Goal: Navigation & Orientation: Find specific page/section

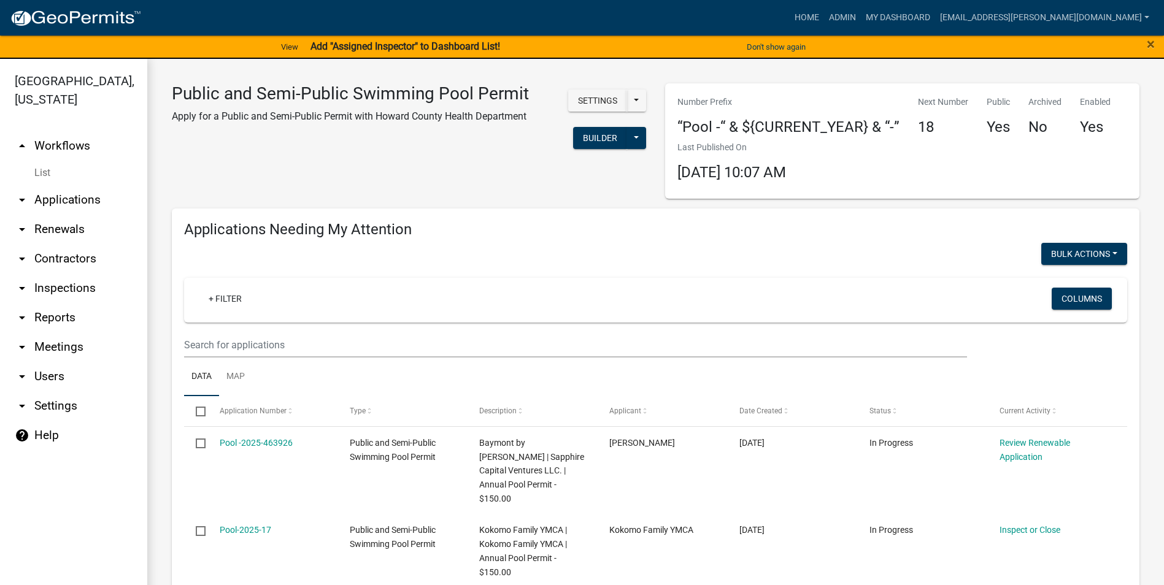
click at [48, 202] on link "arrow_drop_down Applications" at bounding box center [73, 199] width 147 height 29
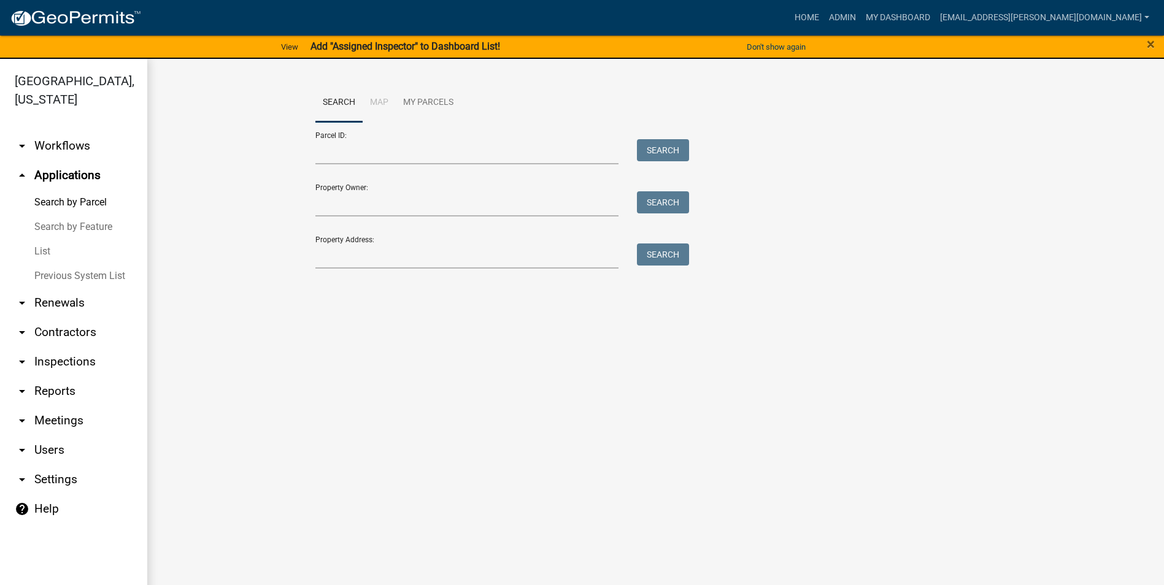
click at [74, 301] on link "arrow_drop_down Renewals" at bounding box center [73, 302] width 147 height 29
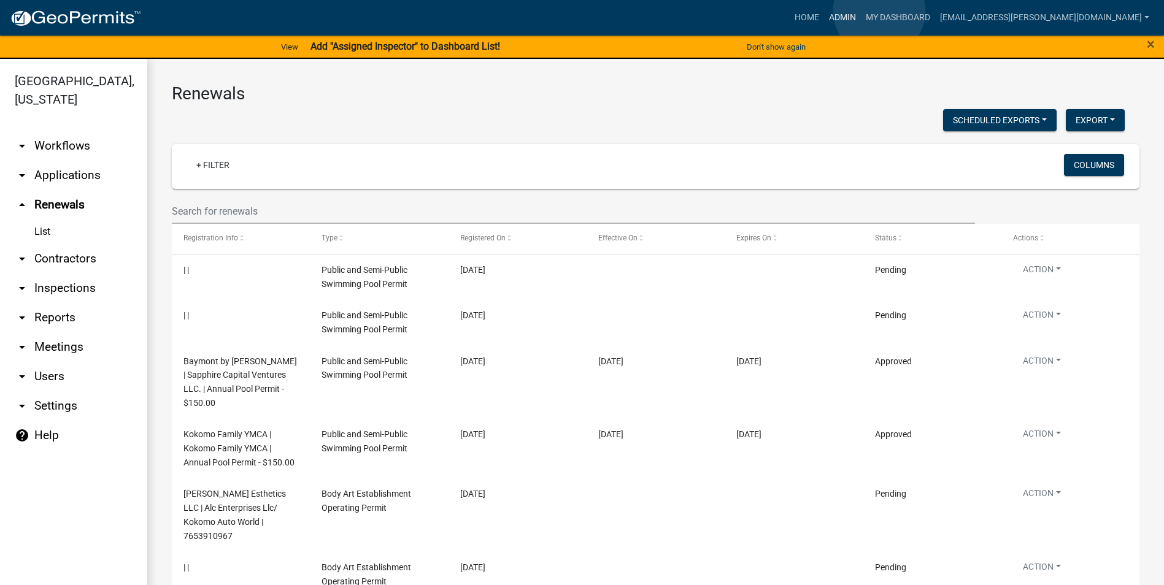
click at [861, 11] on link "Admin" at bounding box center [842, 17] width 37 height 23
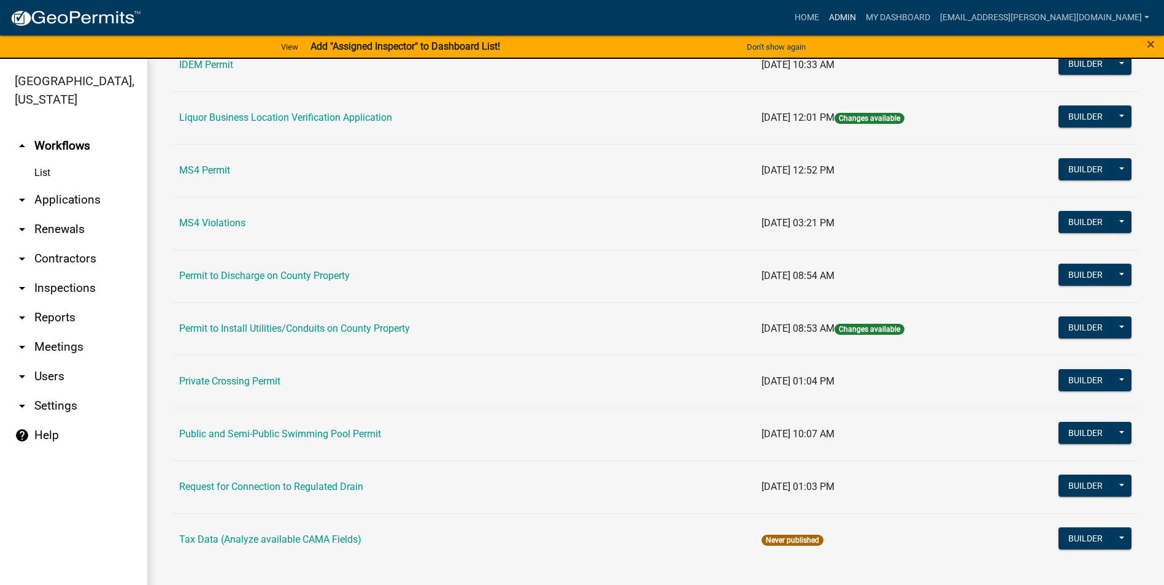
scroll to position [989, 0]
click at [290, 437] on link "Public and Semi-Public Swimming Pool Permit" at bounding box center [280, 434] width 202 height 12
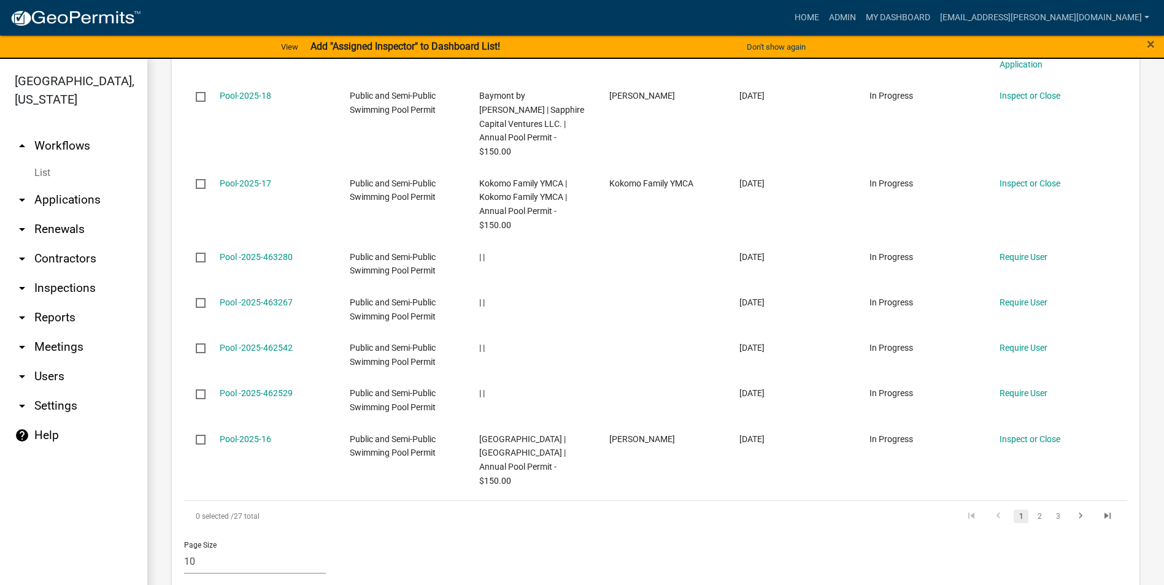
scroll to position [1534, 0]
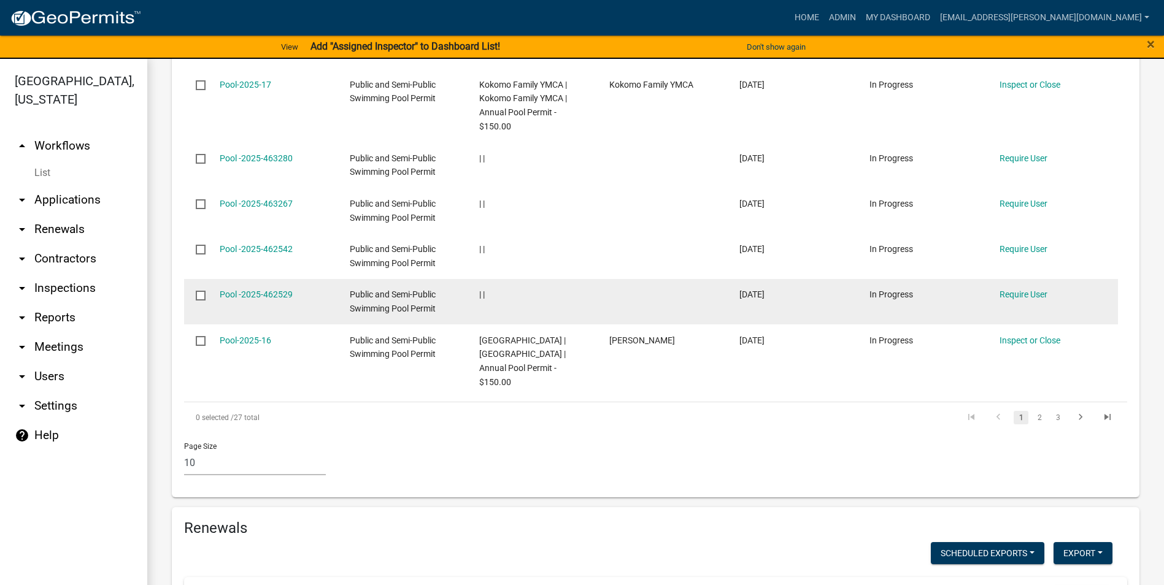
click at [675, 283] on datatable-body-cell at bounding box center [662, 301] width 130 height 45
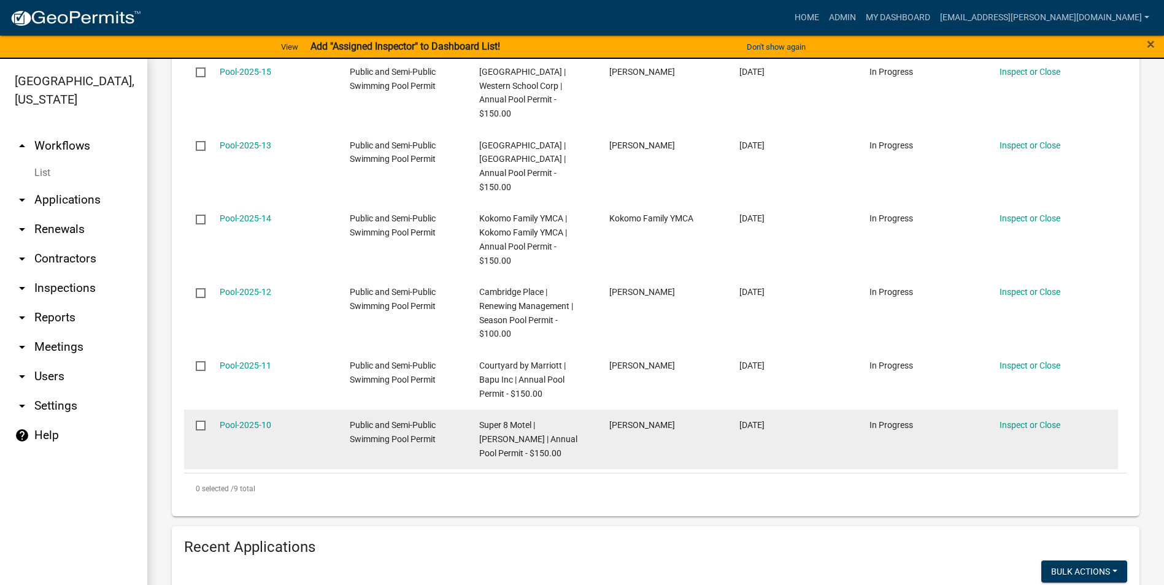
scroll to position [307, 0]
